Goal: Task Accomplishment & Management: Manage account settings

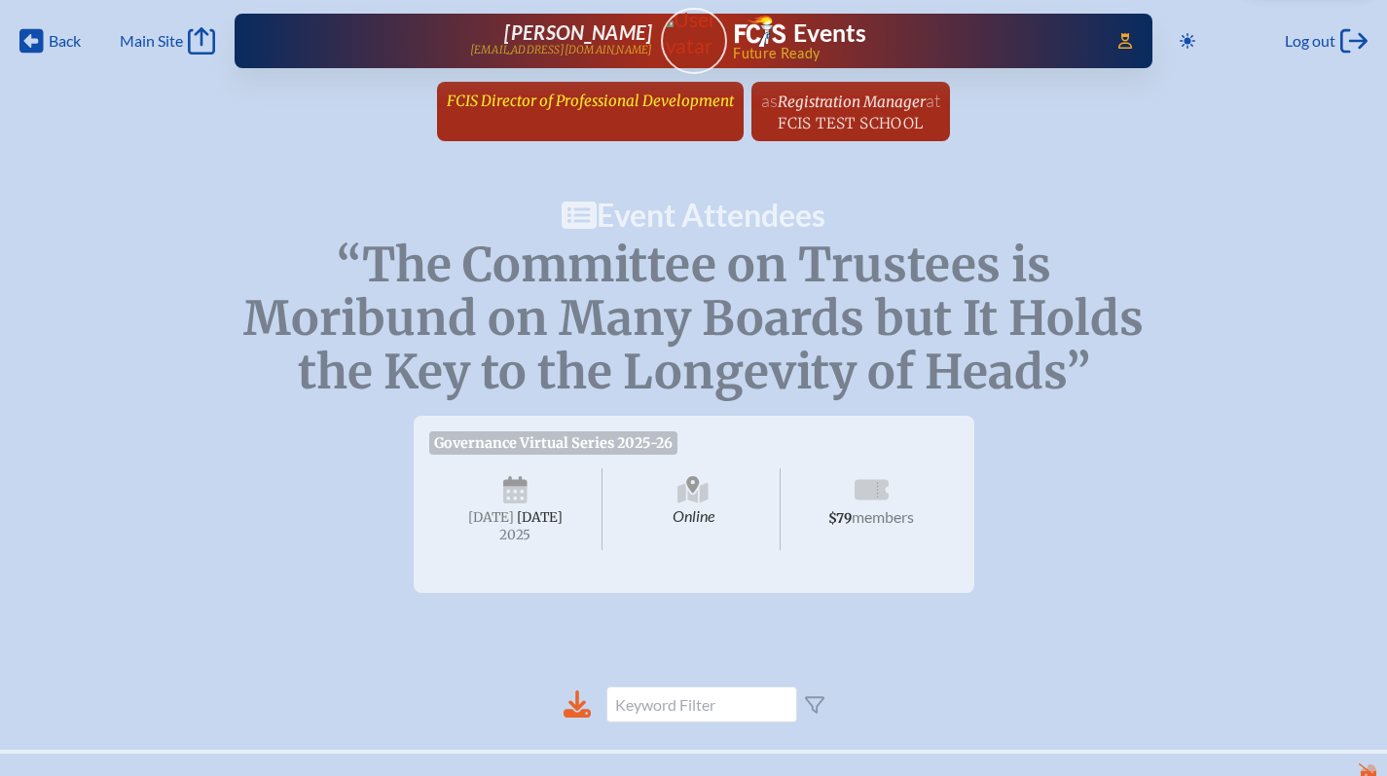
click at [581, 97] on span "FCIS Director of Professional Development" at bounding box center [590, 101] width 287 height 18
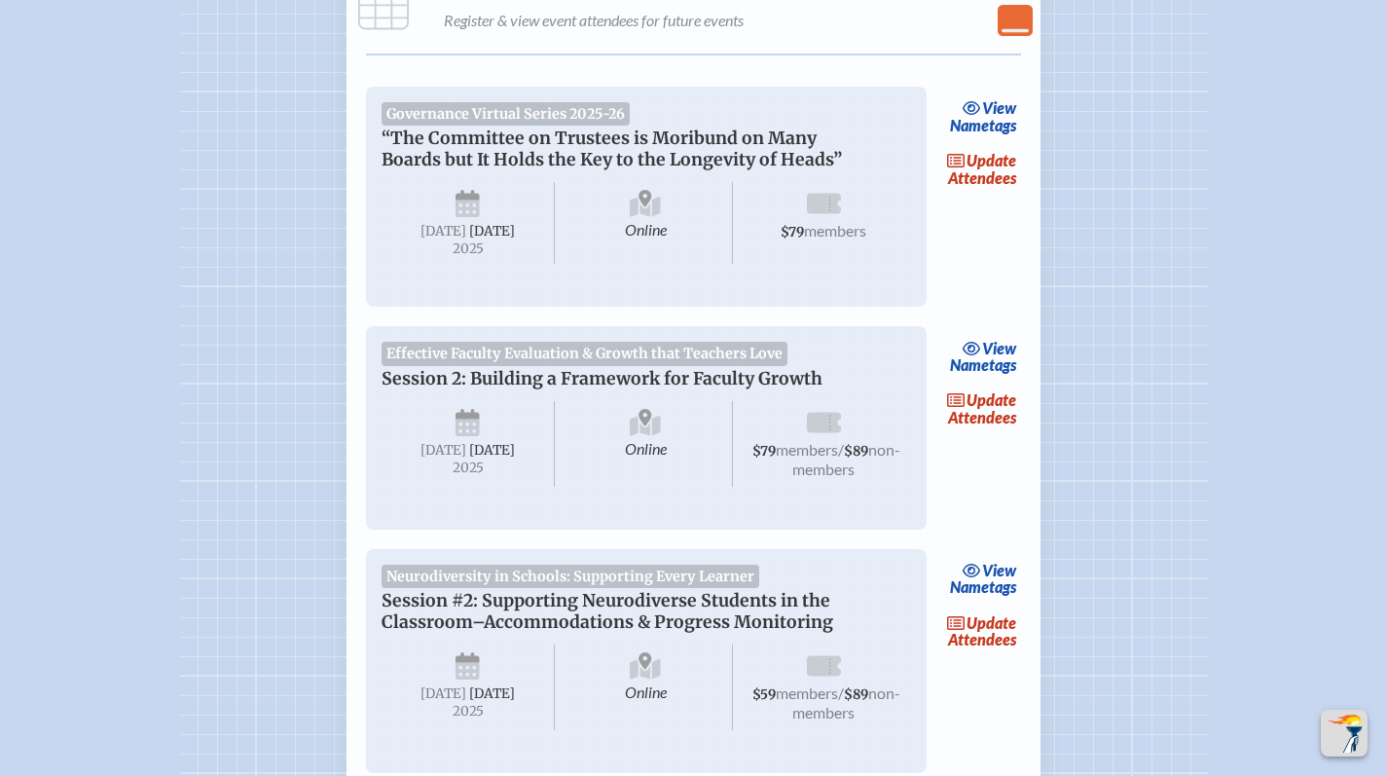
scroll to position [784, 0]
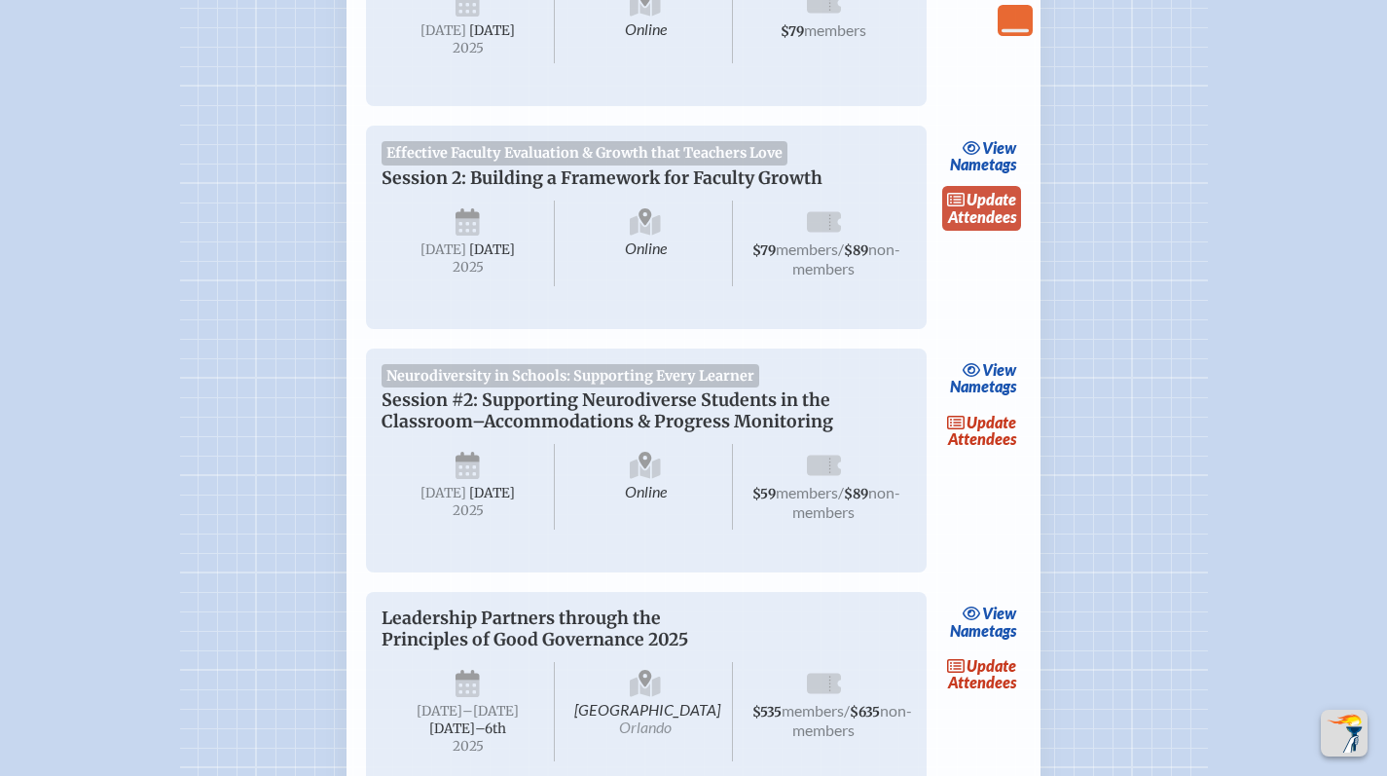
click at [973, 208] on span "update" at bounding box center [992, 199] width 50 height 18
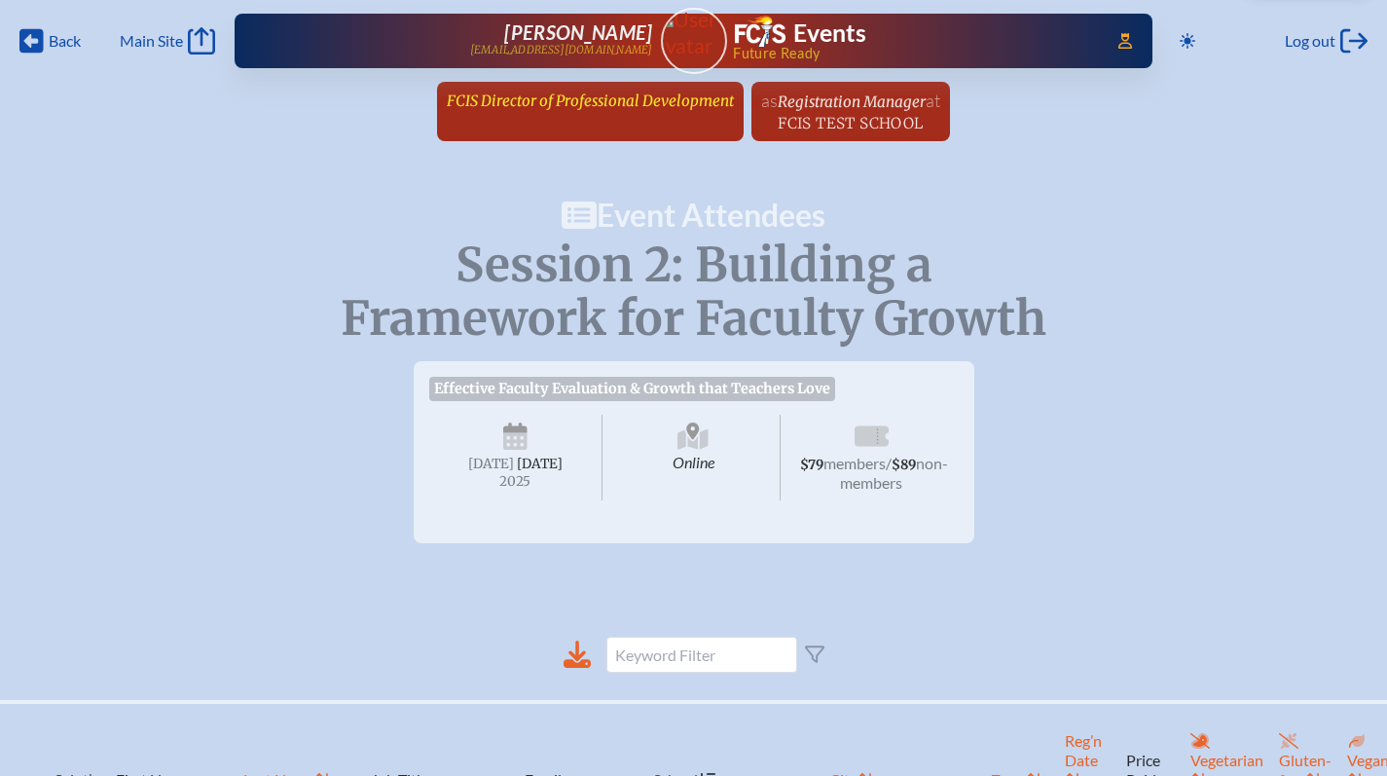
click at [552, 105] on span "FCIS Director of Professional Development" at bounding box center [590, 101] width 287 height 18
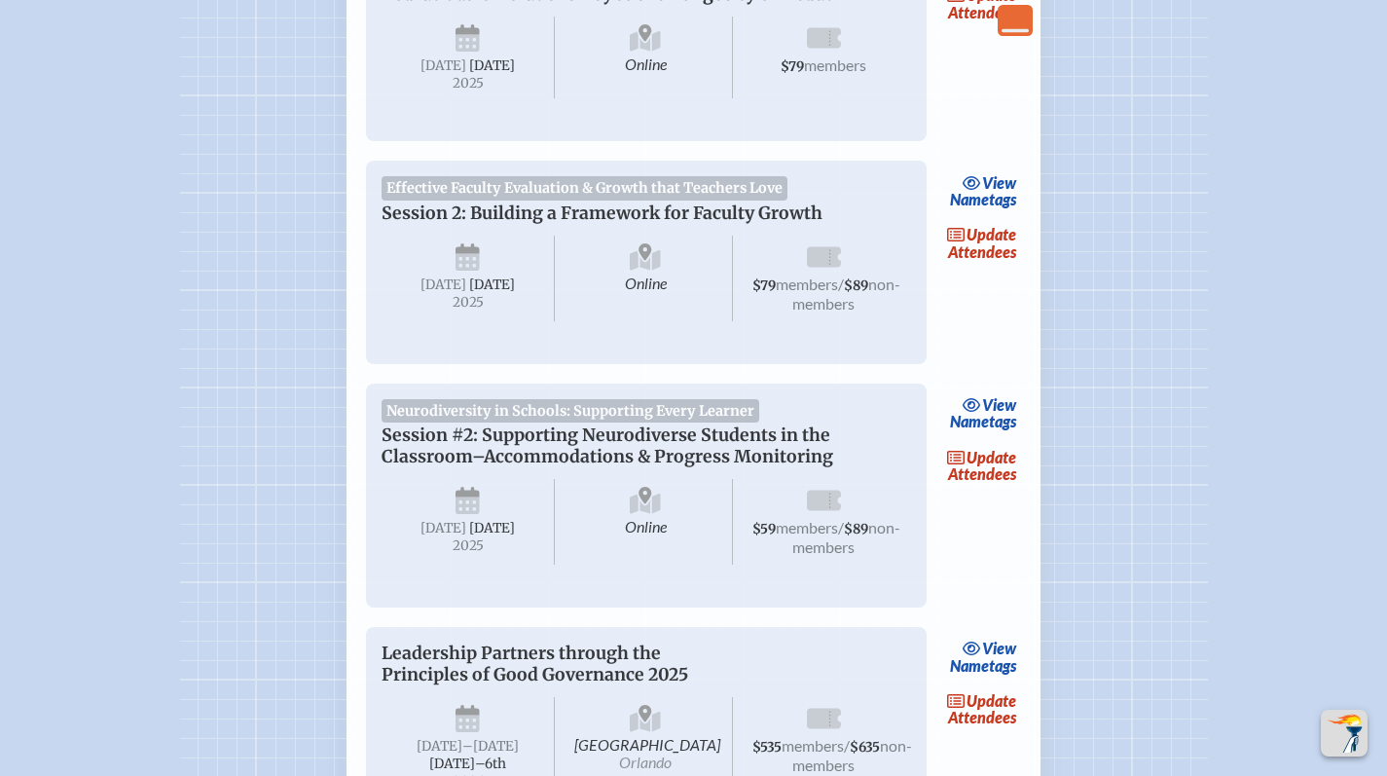
scroll to position [749, 0]
click at [963, 266] on link "update Attendees" at bounding box center [983, 243] width 80 height 45
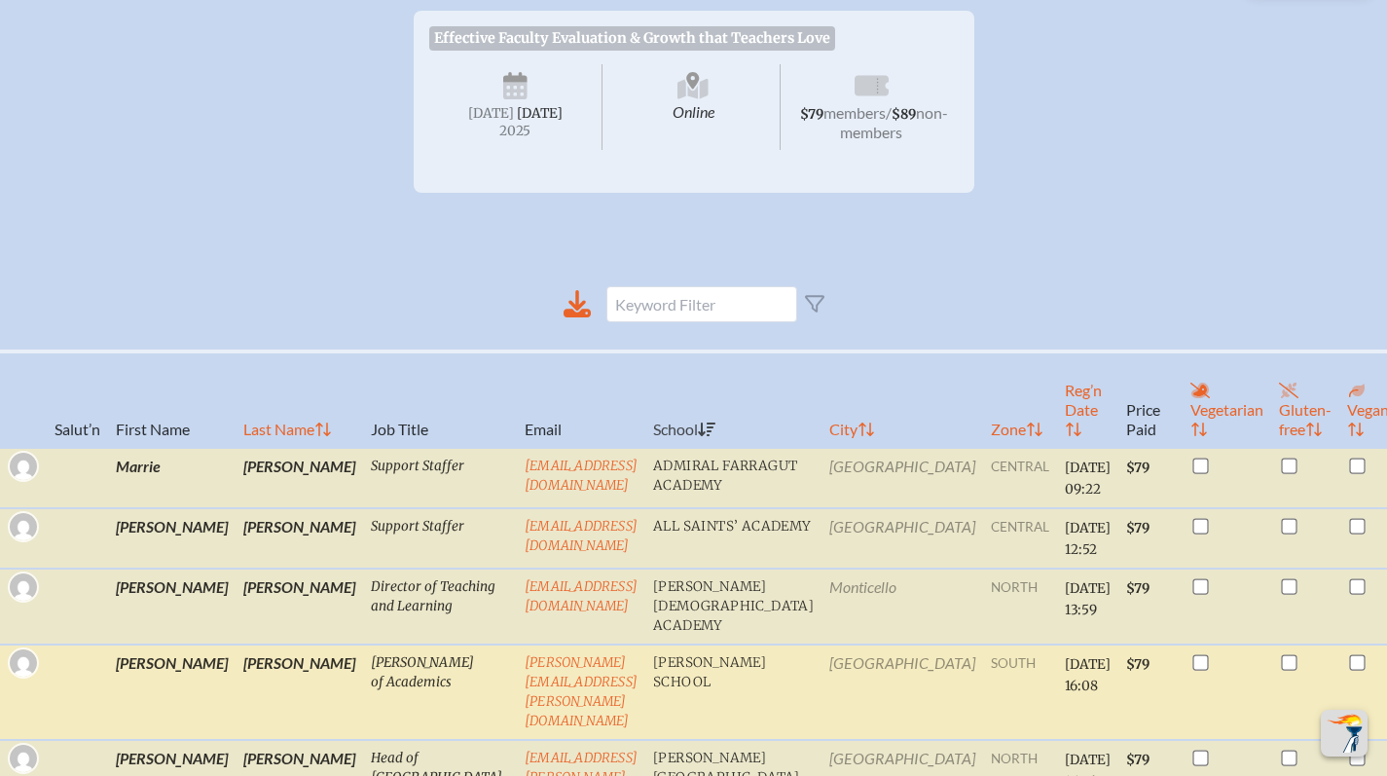
scroll to position [660, 0]
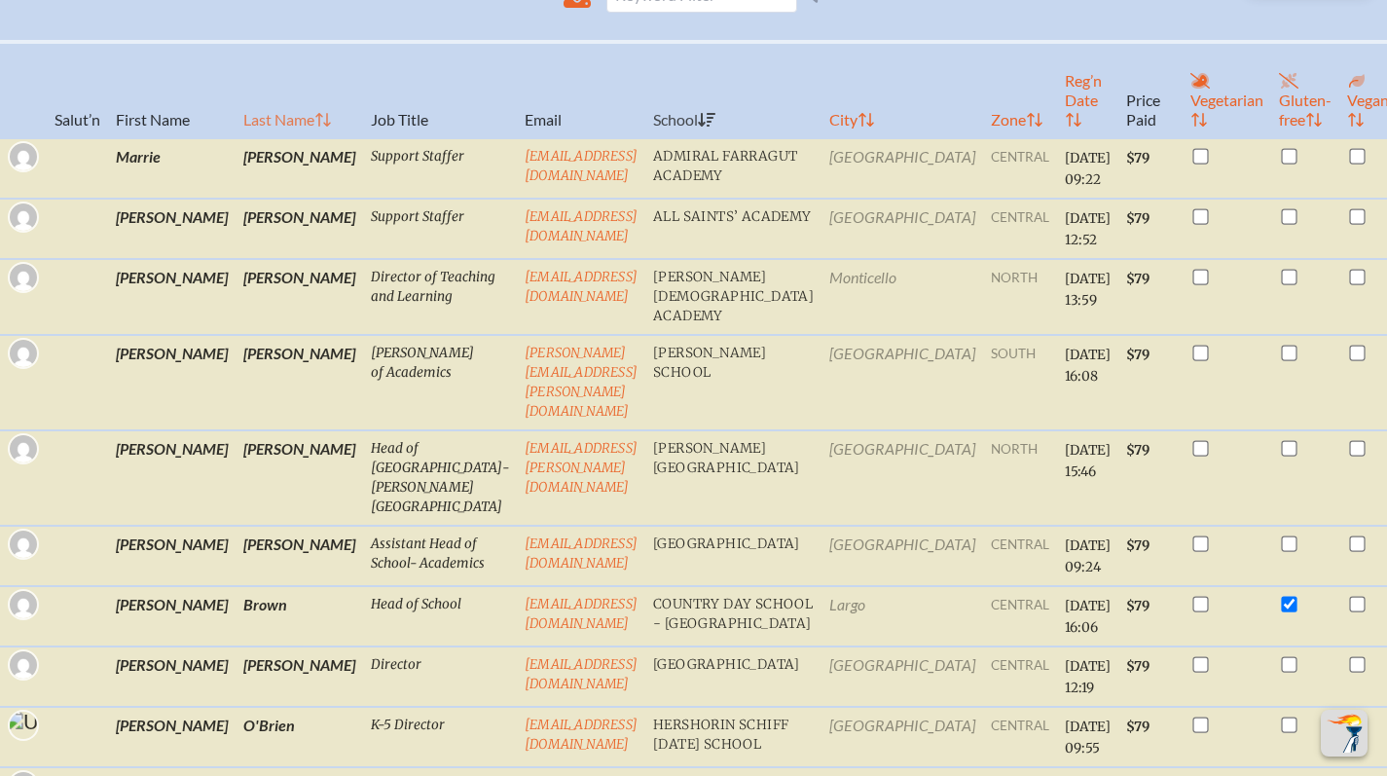
click at [236, 138] on th "Last Name" at bounding box center [300, 90] width 128 height 96
checkbox input "true"
checkbox input "false"
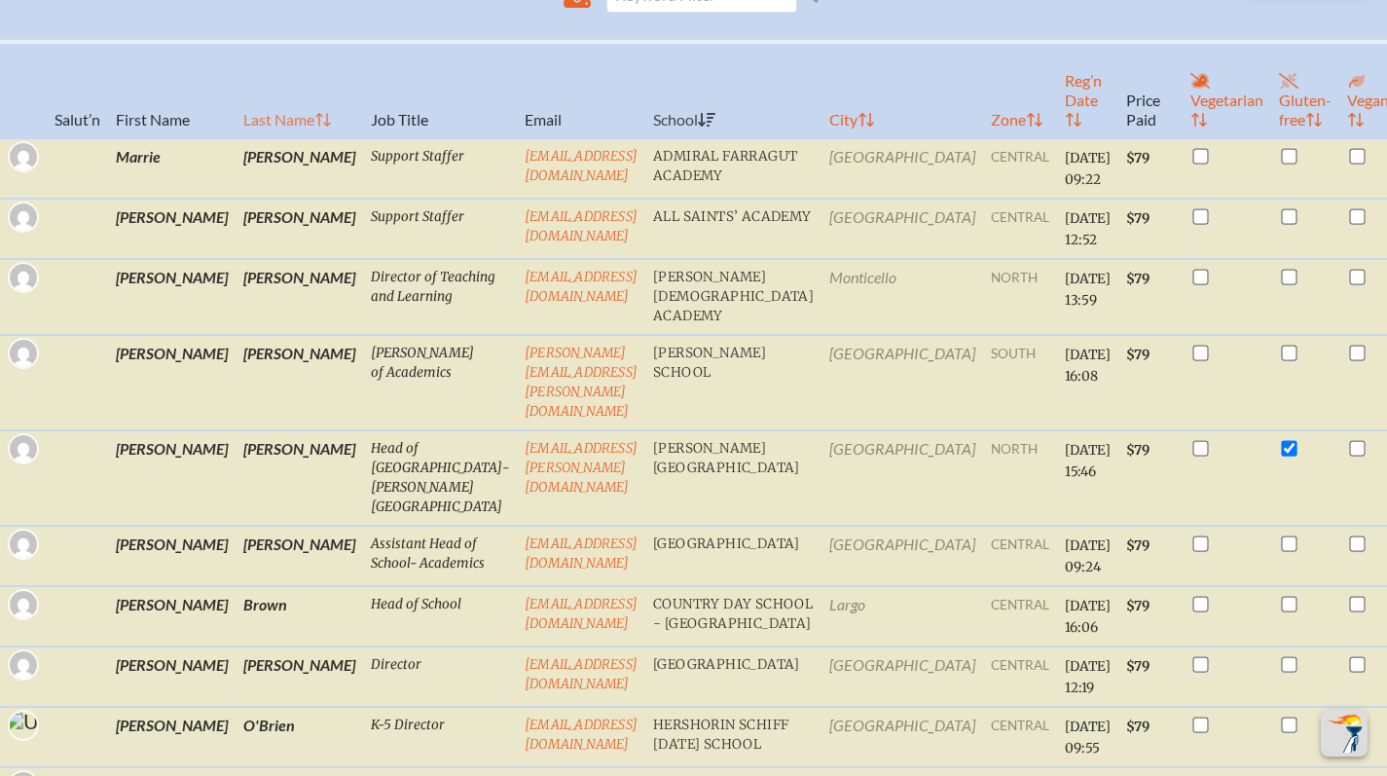
checkbox input "false"
checkbox input "true"
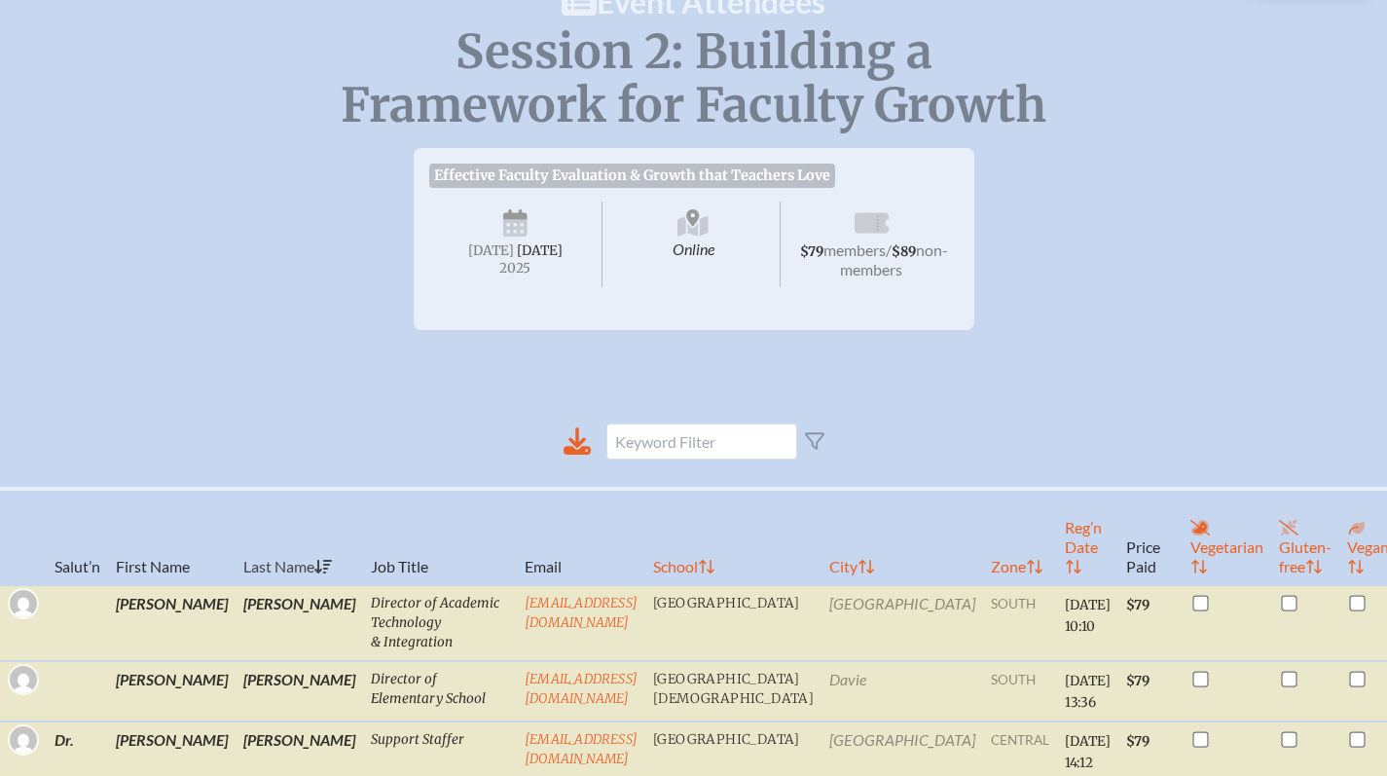
scroll to position [0, 0]
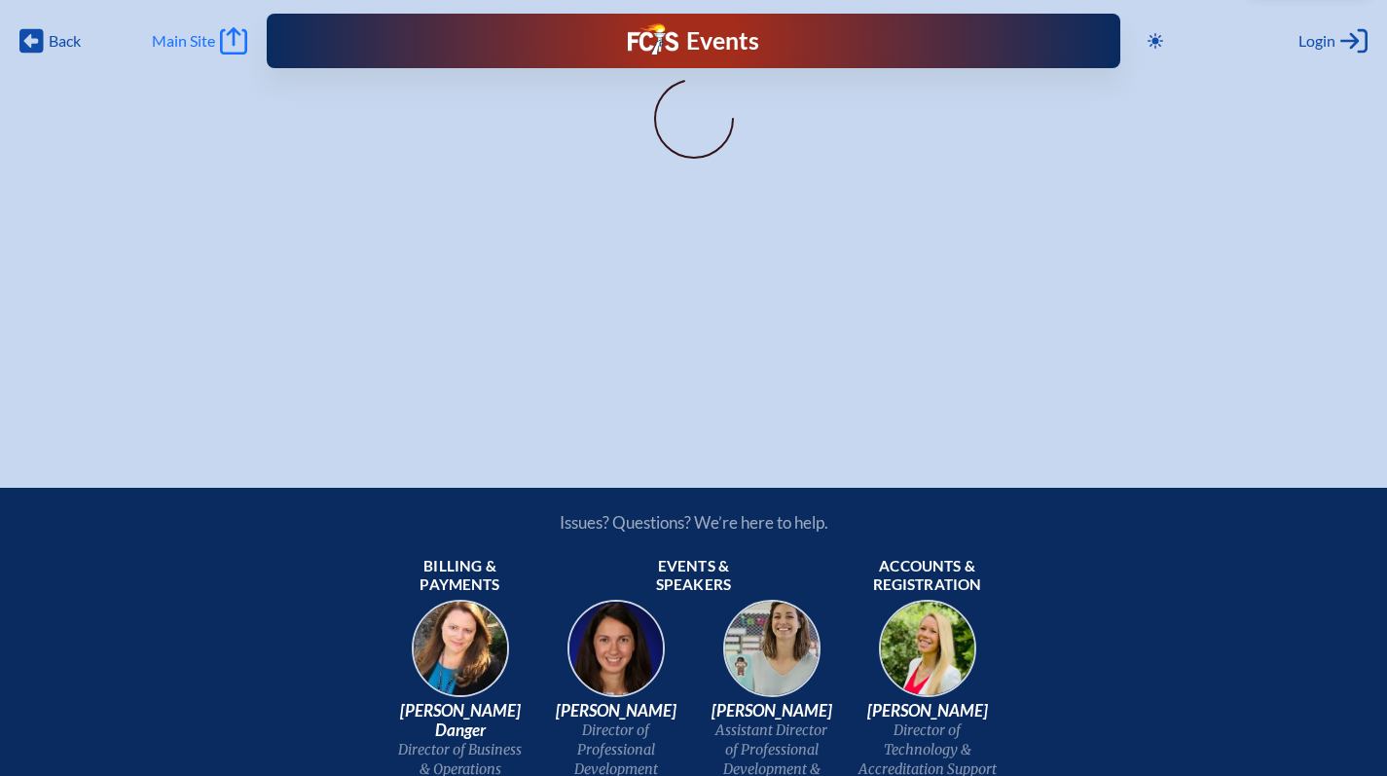
click at [190, 42] on span "Main Site" at bounding box center [183, 40] width 63 height 19
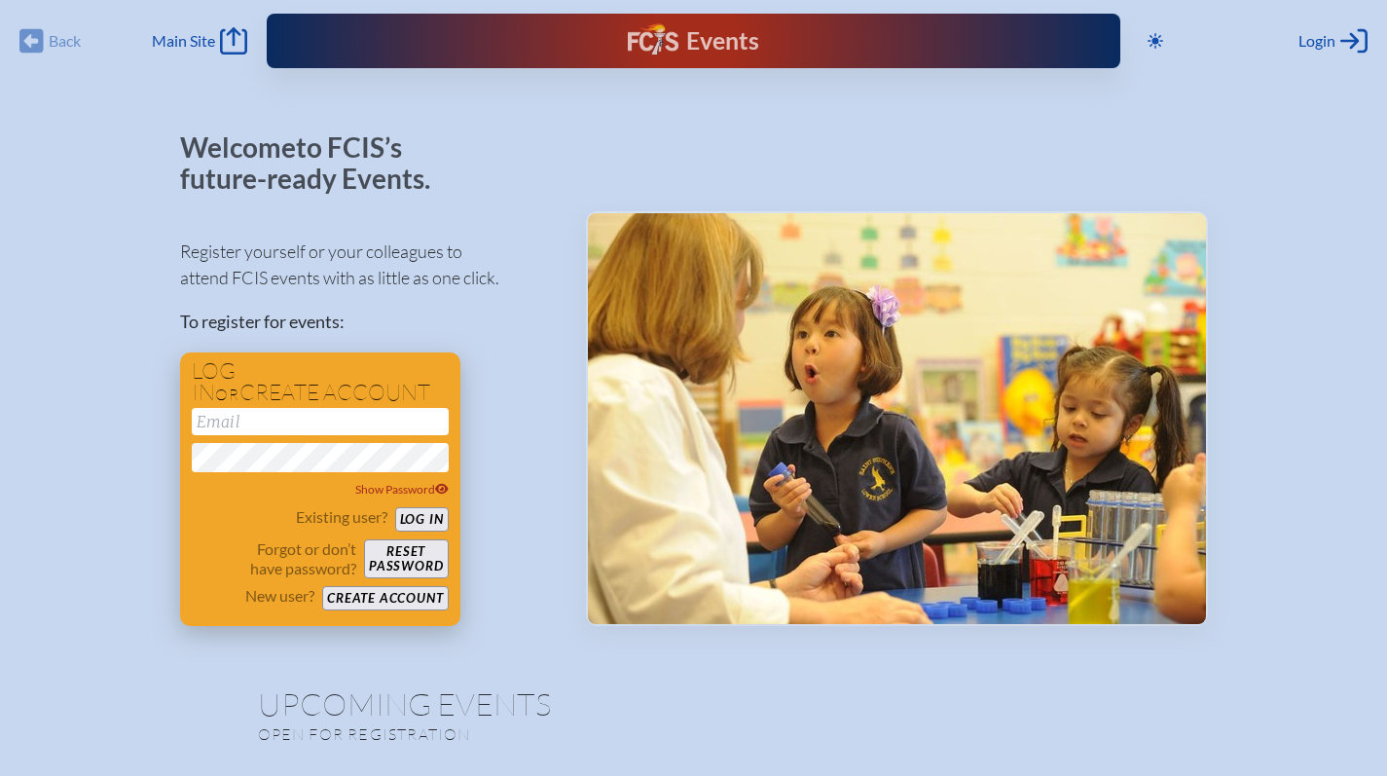
type input "[EMAIL_ADDRESS][DOMAIN_NAME]"
click at [423, 516] on button "Log in" at bounding box center [422, 519] width 54 height 24
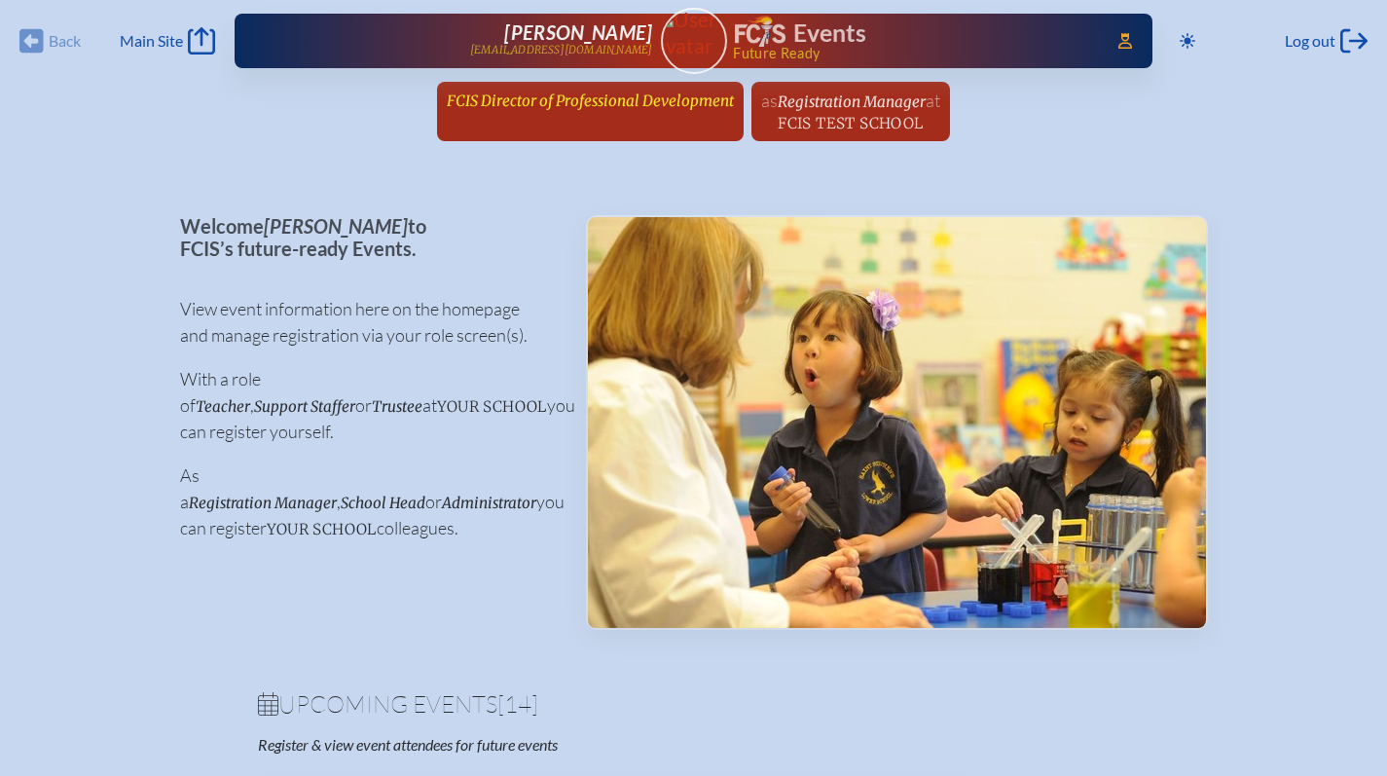
click at [481, 109] on span "FCIS Director of Professional Development" at bounding box center [590, 101] width 287 height 18
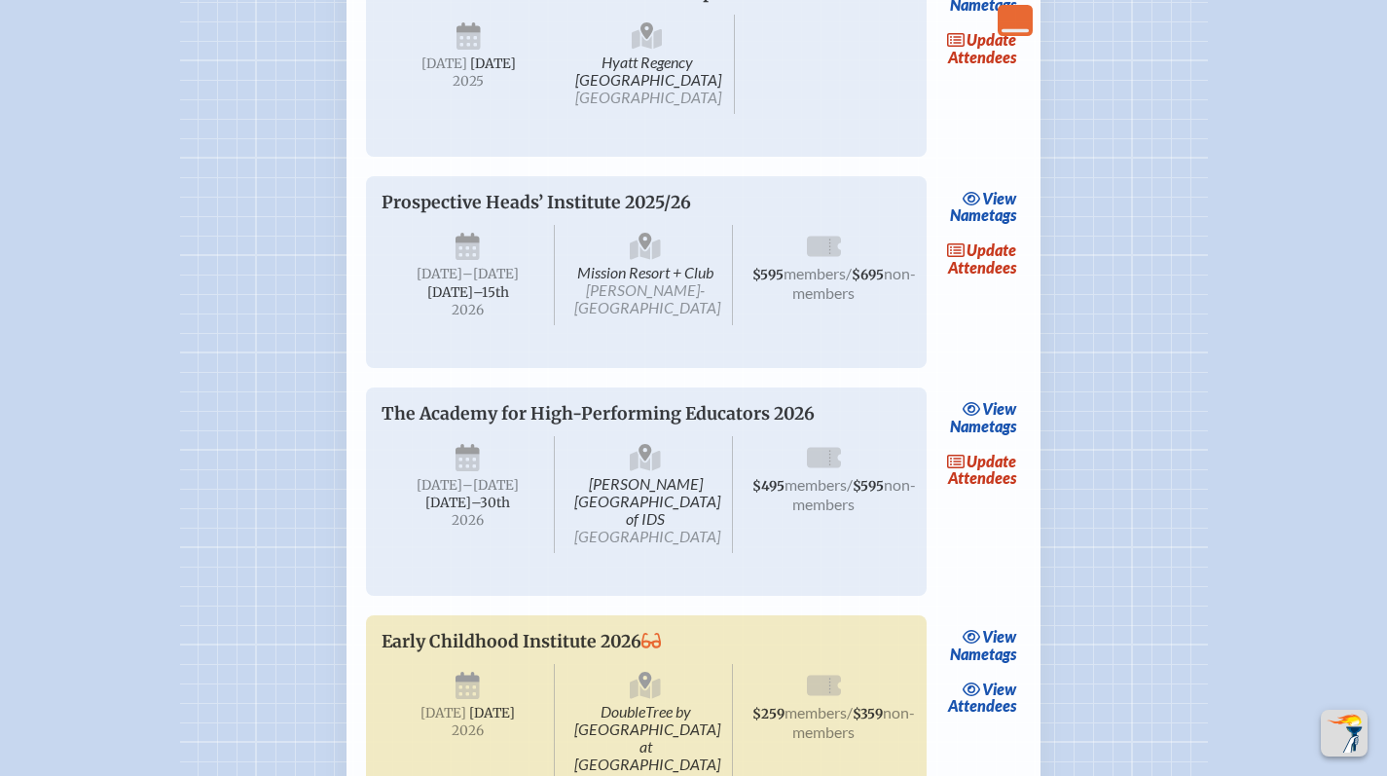
scroll to position [3430, 0]
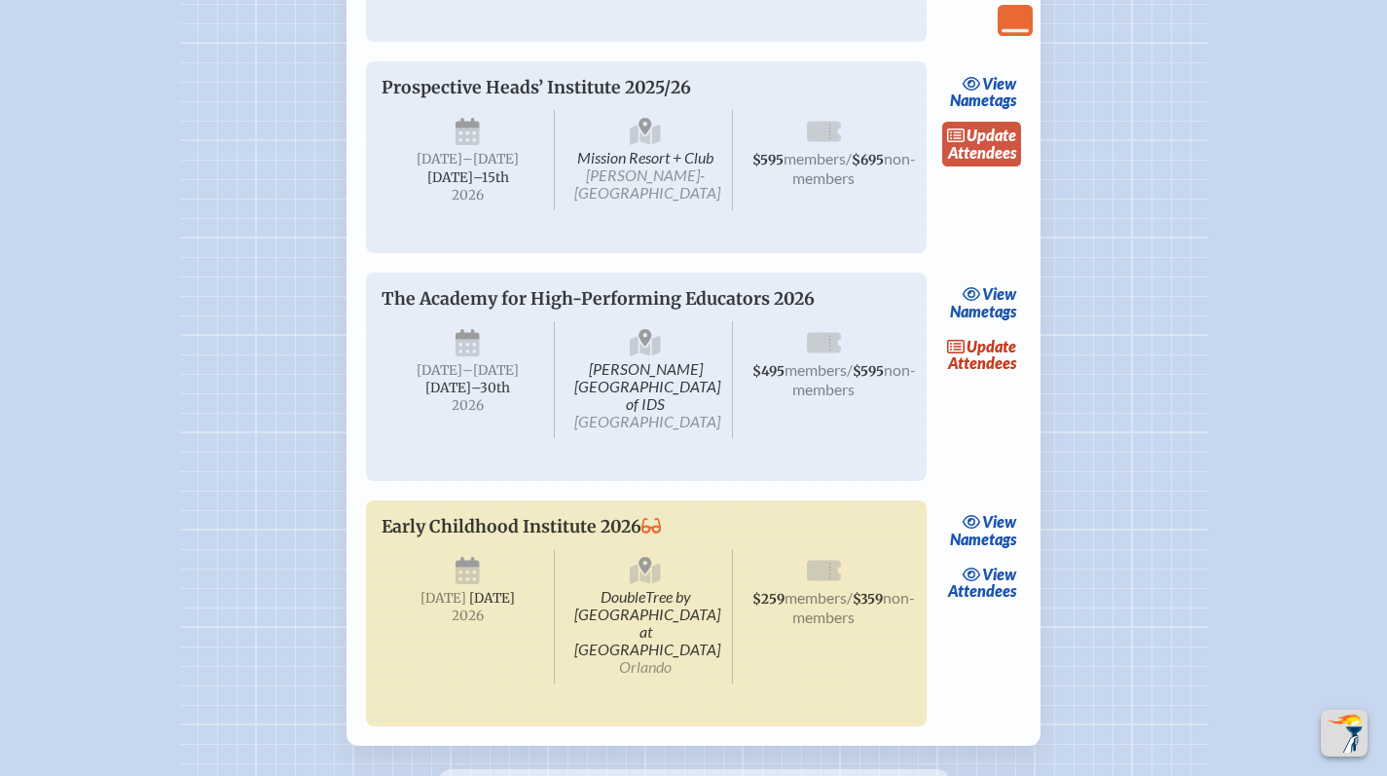
click at [979, 166] on link "update Attendees" at bounding box center [983, 144] width 80 height 45
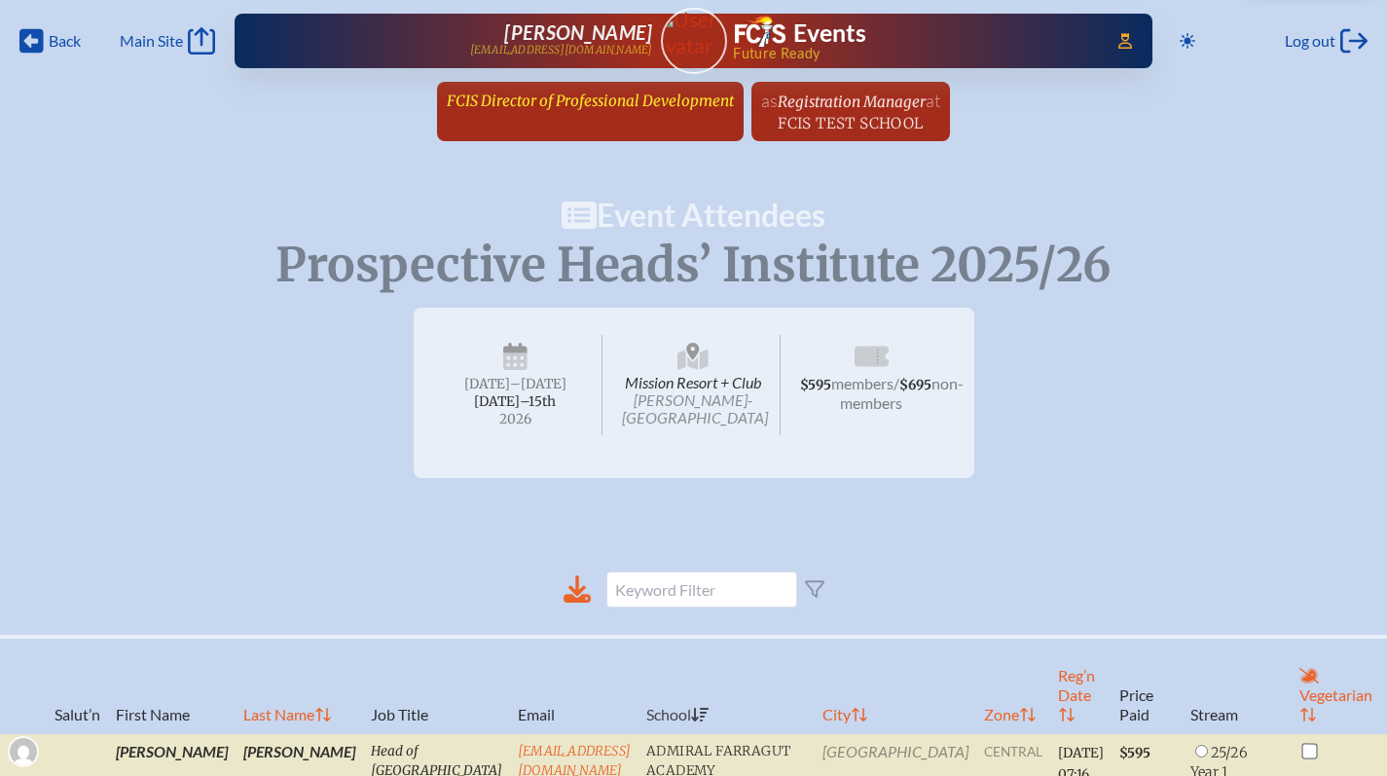
click at [556, 95] on span "FCIS Director of Professional Development" at bounding box center [590, 101] width 287 height 18
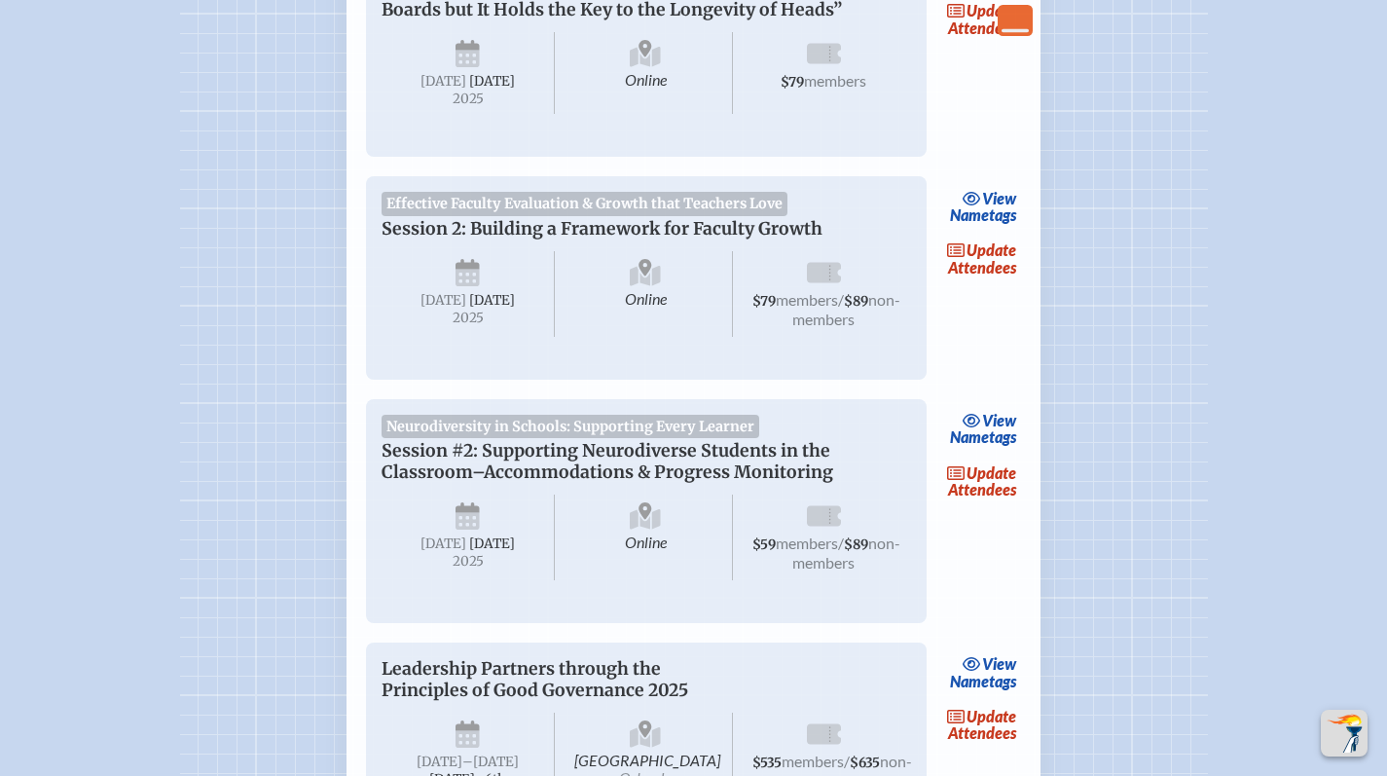
scroll to position [737, 0]
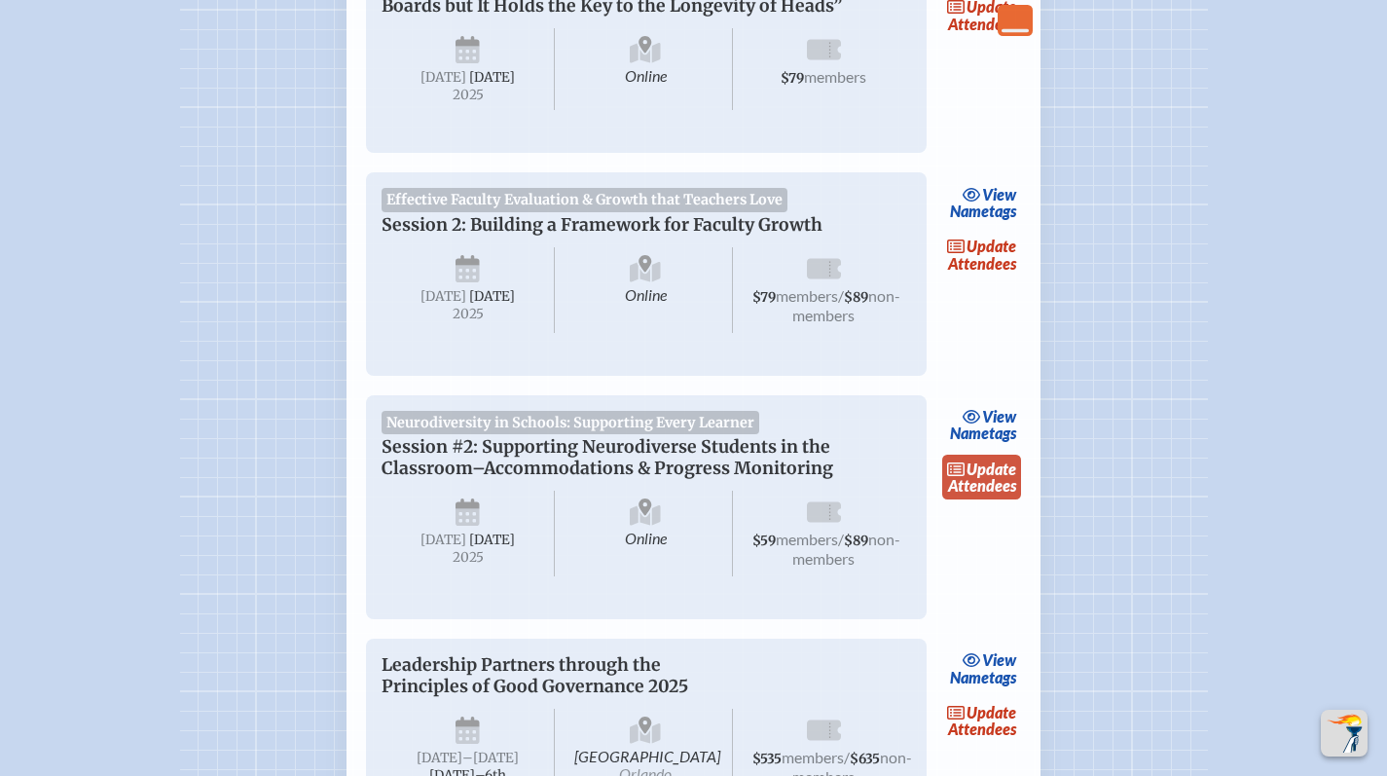
click at [992, 499] on link "update Attendees" at bounding box center [983, 477] width 80 height 45
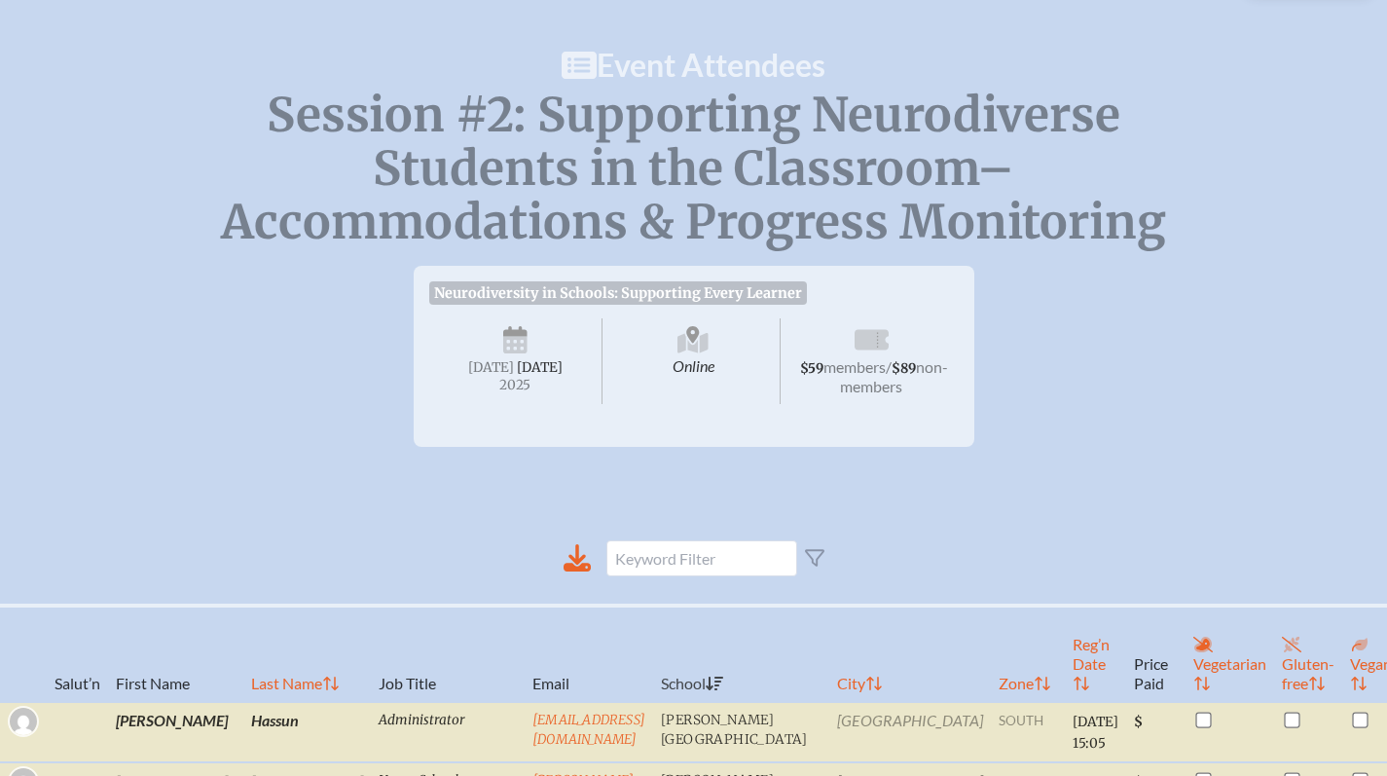
scroll to position [151, 0]
drag, startPoint x: 582, startPoint y: 585, endPoint x: 578, endPoint y: 568, distance: 18.0
click at [578, 568] on icon at bounding box center [577, 556] width 27 height 27
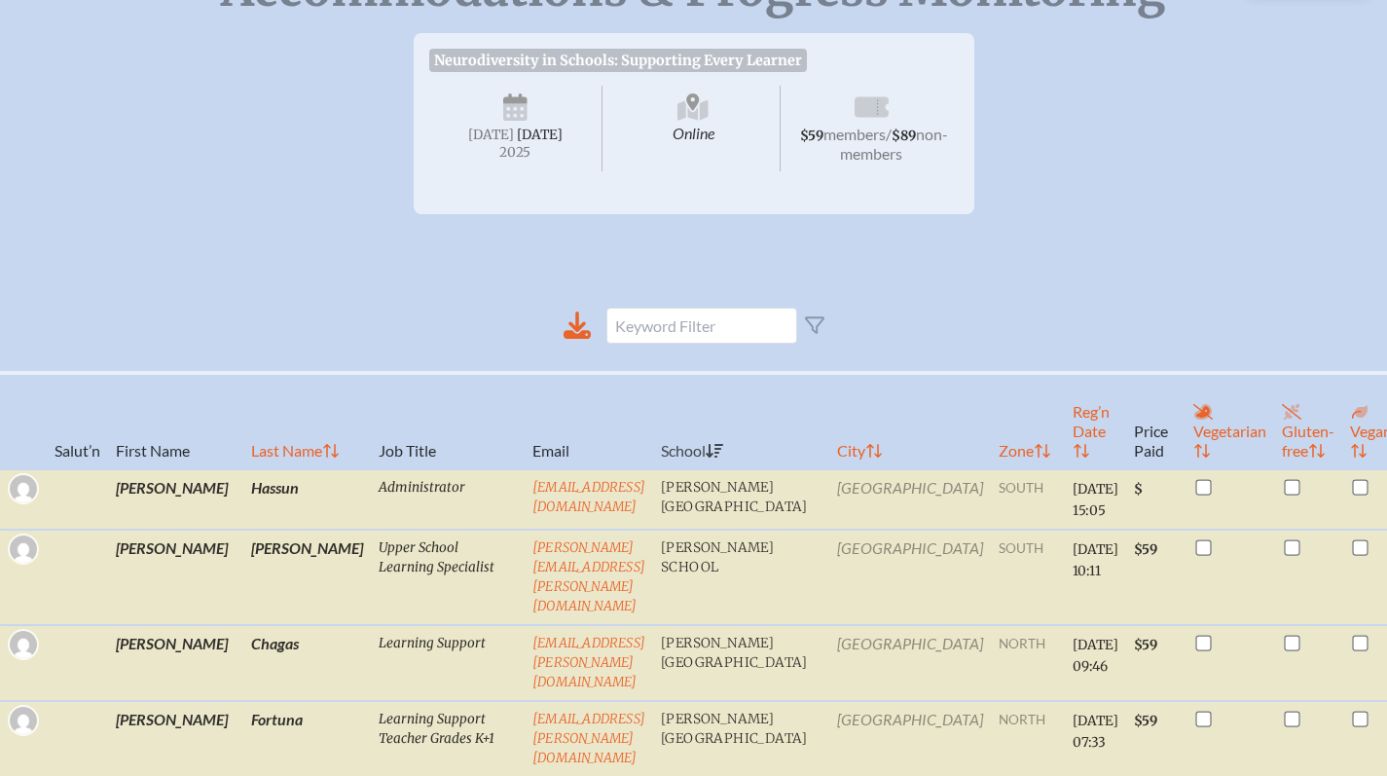
scroll to position [0, 0]
